Goal: Information Seeking & Learning: Check status

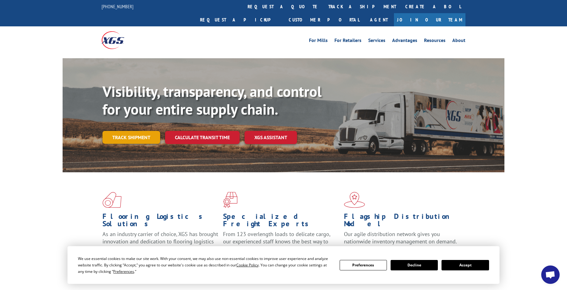
click at [116, 131] on link "Track shipment" at bounding box center [131, 137] width 58 height 13
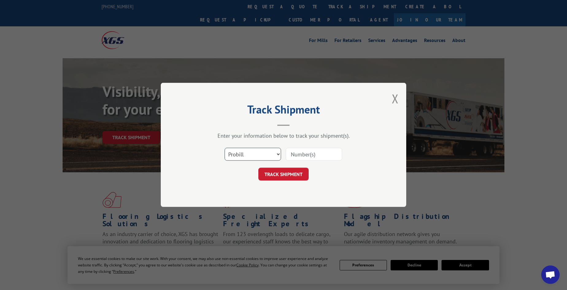
click at [264, 154] on select "Select category... Probill BOL PO" at bounding box center [253, 154] width 56 height 13
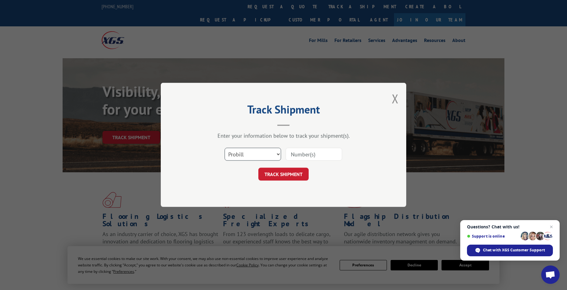
select select "bol"
click at [225, 148] on select "Select category... Probill BOL PO" at bounding box center [253, 154] width 56 height 13
click at [311, 153] on input at bounding box center [314, 154] width 56 height 13
paste input "5218162"
type input "5218162"
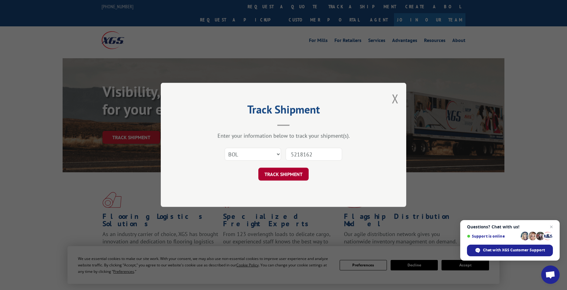
click at [267, 174] on button "TRACK SHIPMENT" at bounding box center [283, 174] width 50 height 13
